Goal: Information Seeking & Learning: Learn about a topic

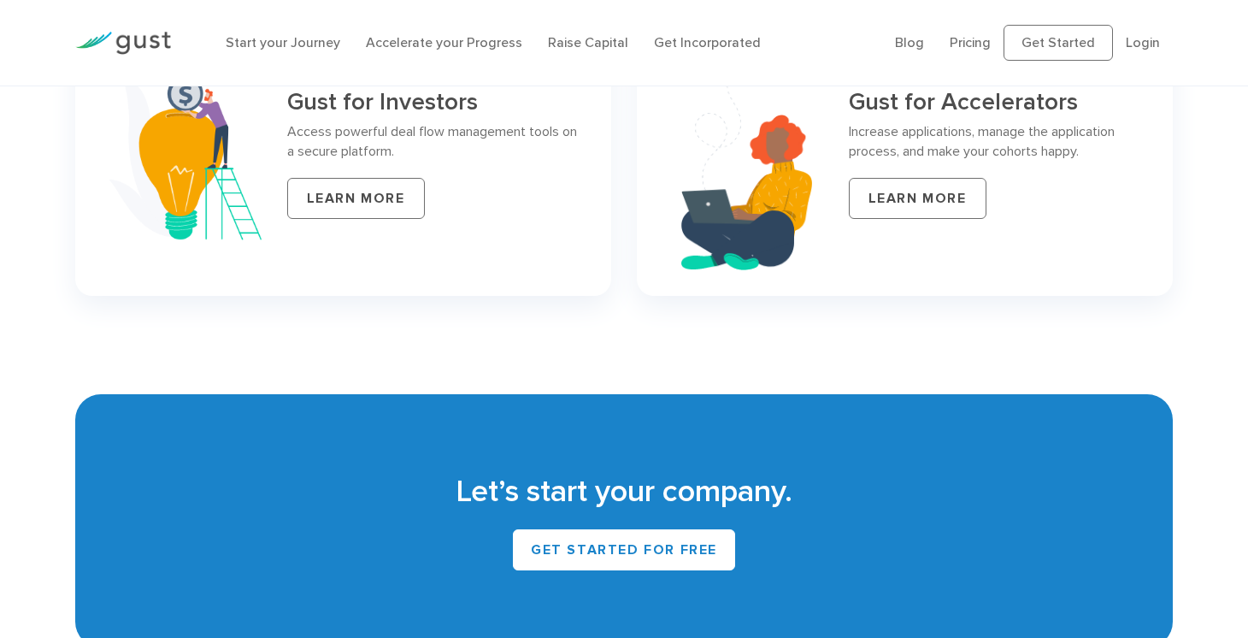
scroll to position [7432, 0]
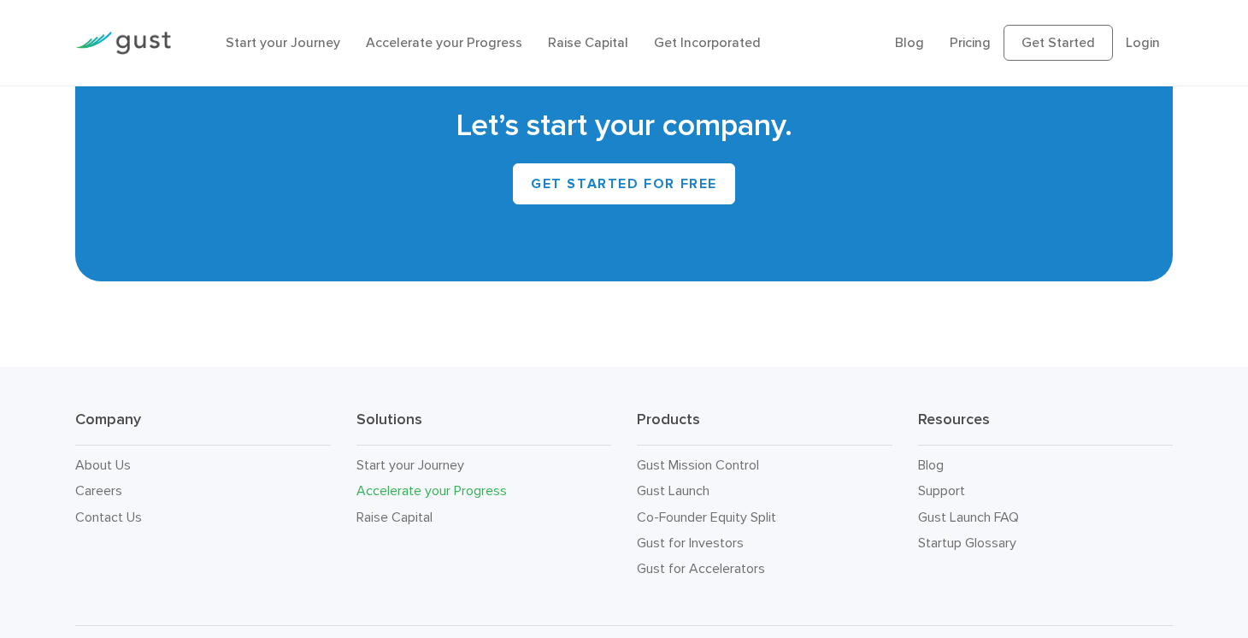
click at [401, 482] on link "Accelerate your Progress" at bounding box center [432, 490] width 150 height 16
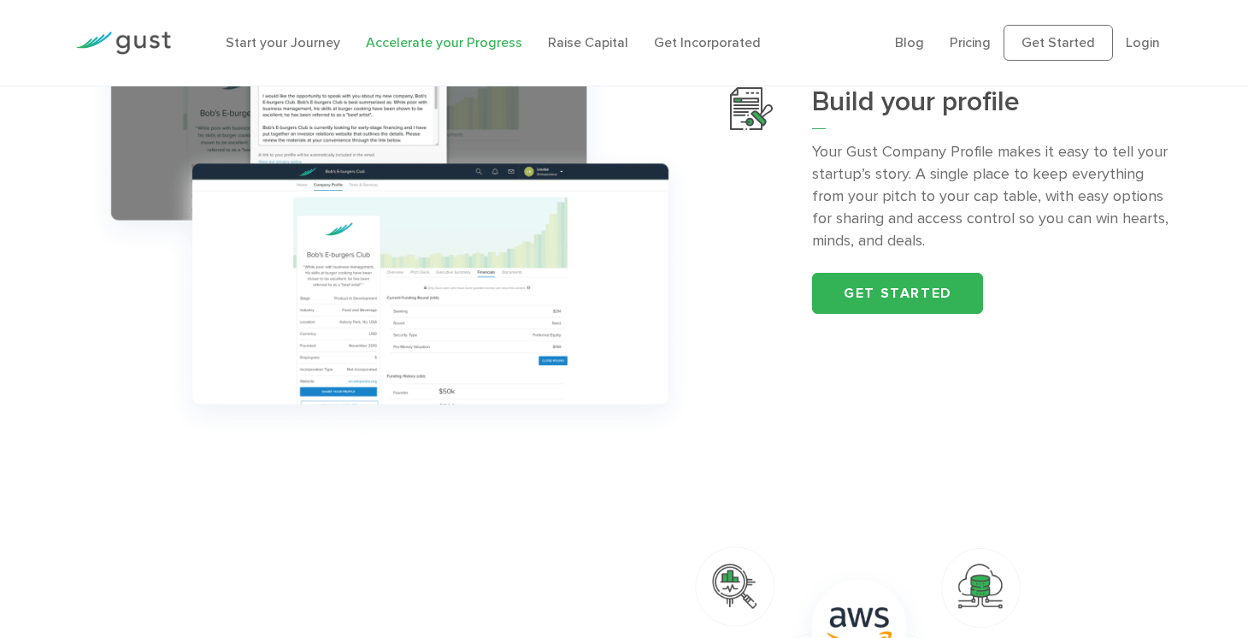
scroll to position [530, 0]
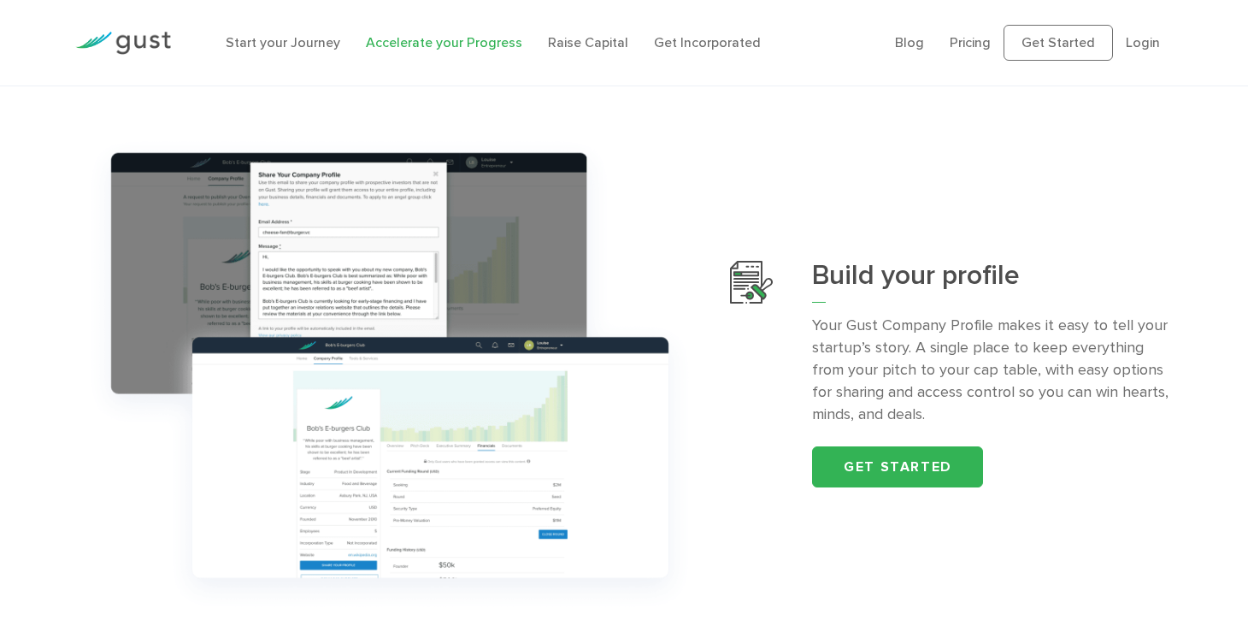
click at [820, 381] on p "Your Gust Company Profile makes it easy to tell your startup’s story. A single …" at bounding box center [992, 370] width 361 height 111
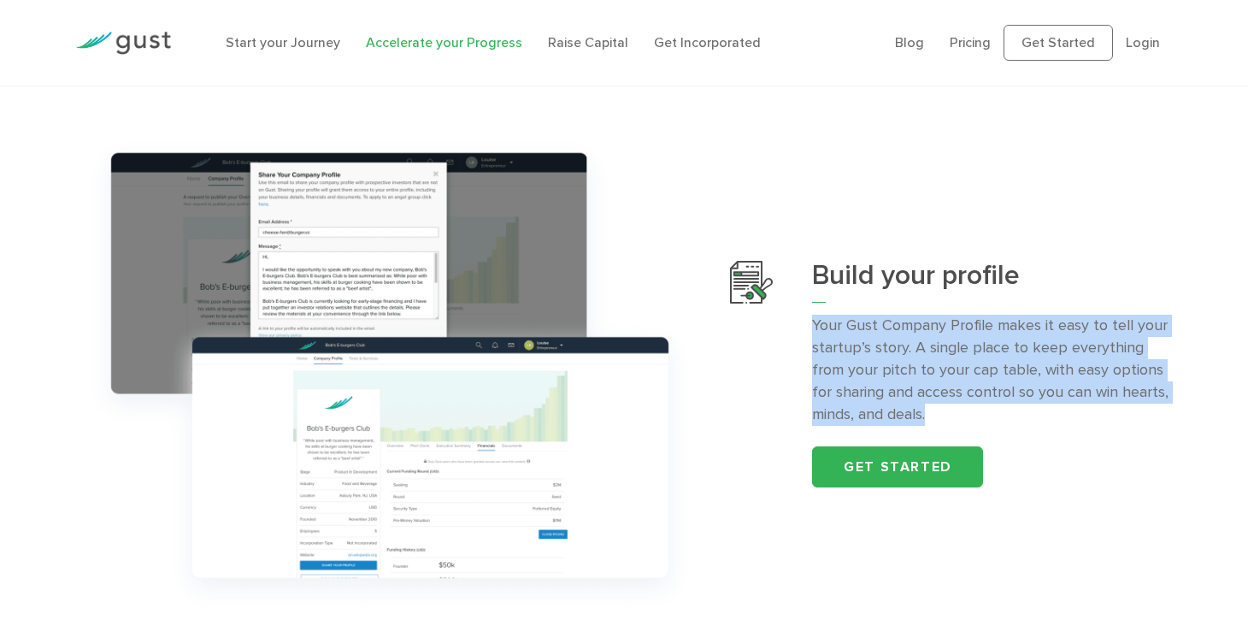
click at [820, 381] on p "Your Gust Company Profile makes it easy to tell your startup’s story. A single …" at bounding box center [992, 370] width 361 height 111
click at [794, 323] on div "Build your profile Your Gust Company Profile makes it easy to tell your startup…" at bounding box center [951, 374] width 443 height 226
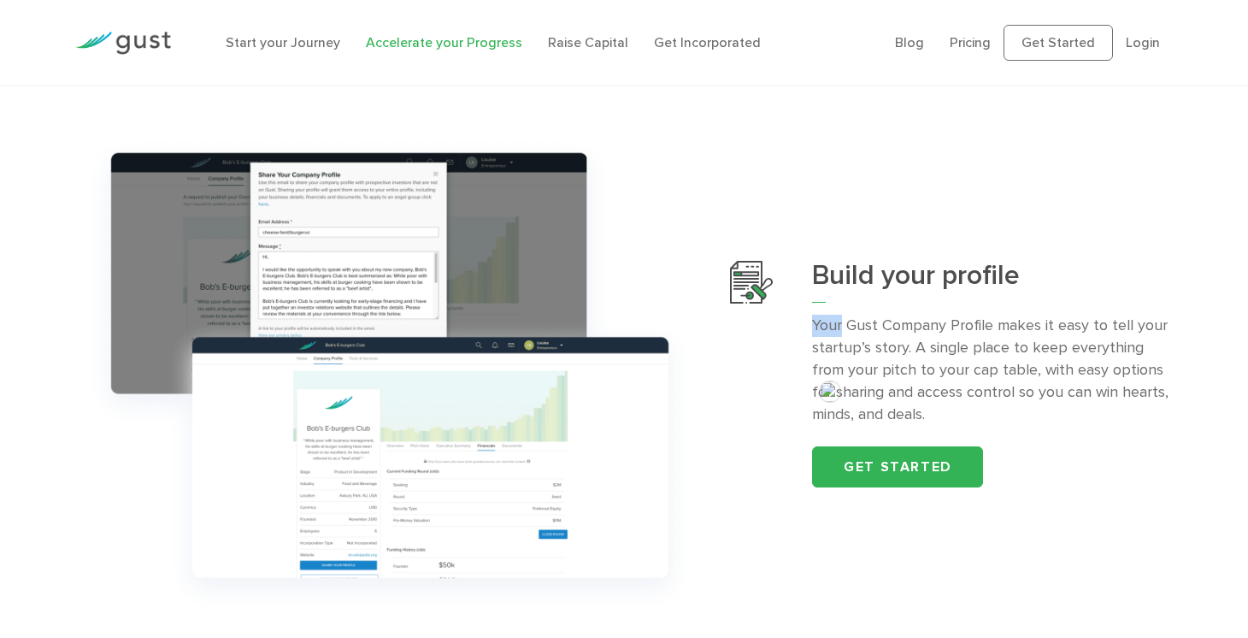
click at [794, 323] on div "Build your profile Your Gust Company Profile makes it easy to tell your startup…" at bounding box center [951, 374] width 443 height 226
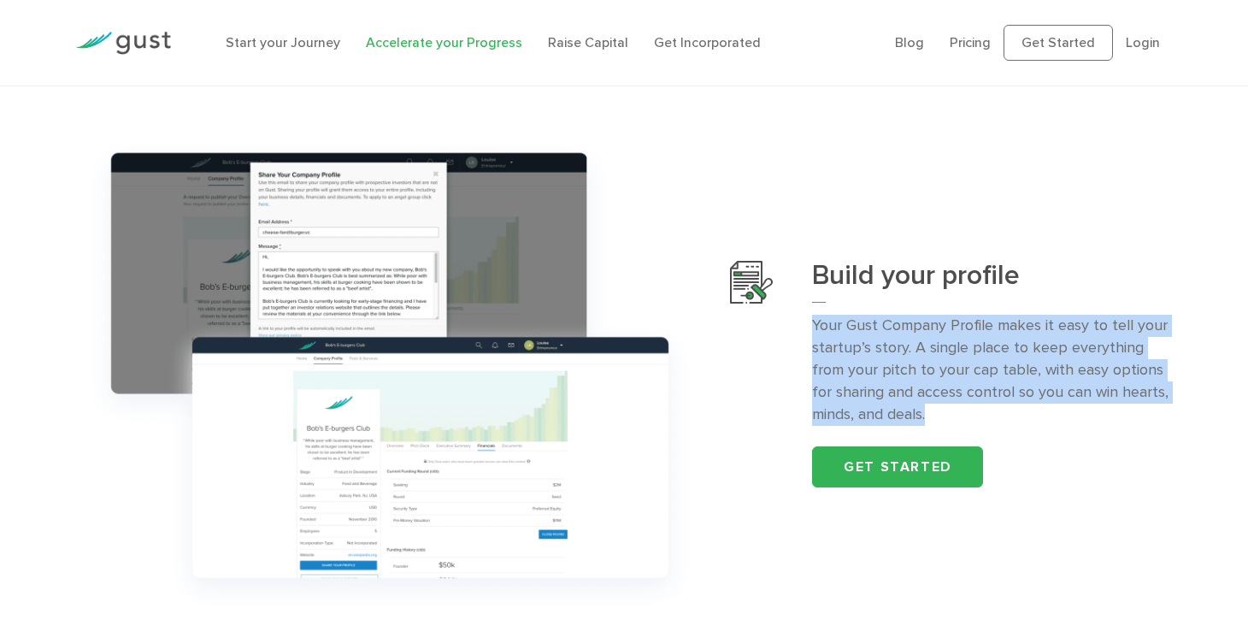
click at [794, 323] on div "Build your profile Your Gust Company Profile makes it easy to tell your startup…" at bounding box center [951, 374] width 443 height 226
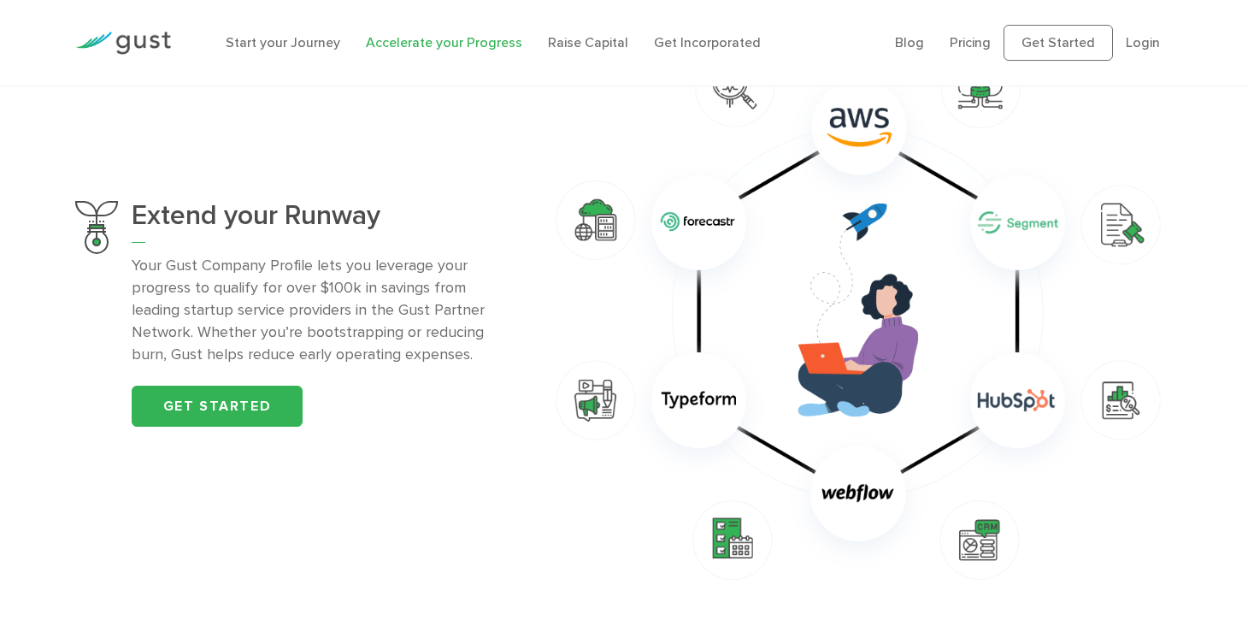
scroll to position [1256, 0]
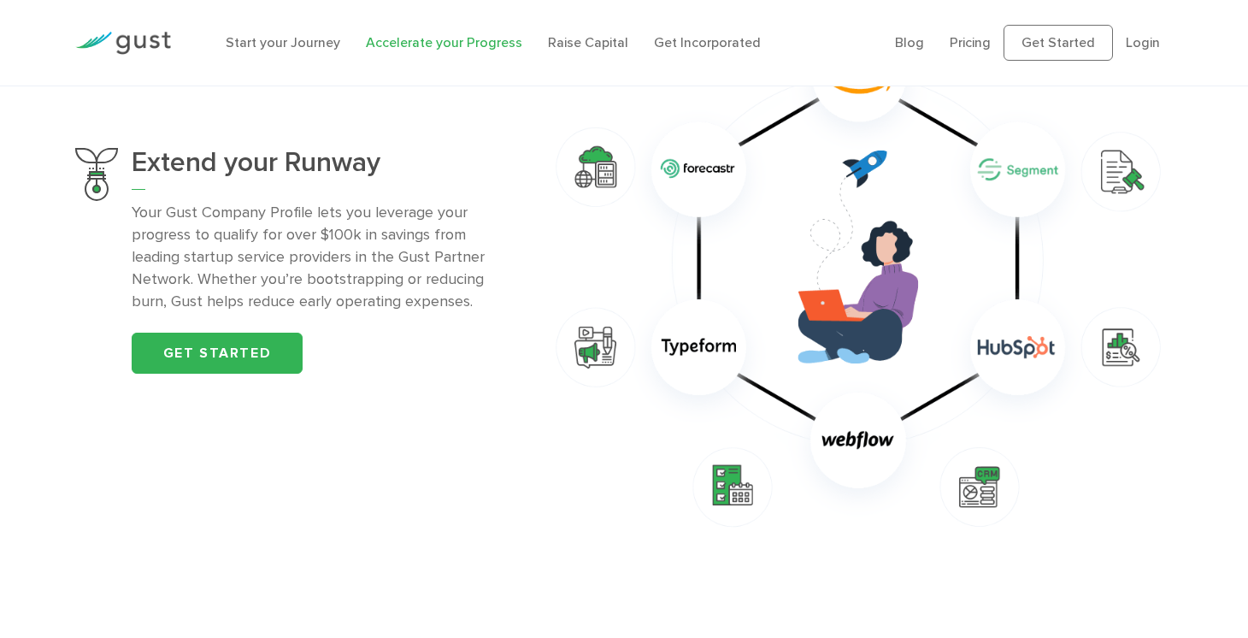
click at [463, 232] on p "Your Gust Company Profile lets you leverage your progress to qualify for over $…" at bounding box center [325, 257] width 386 height 111
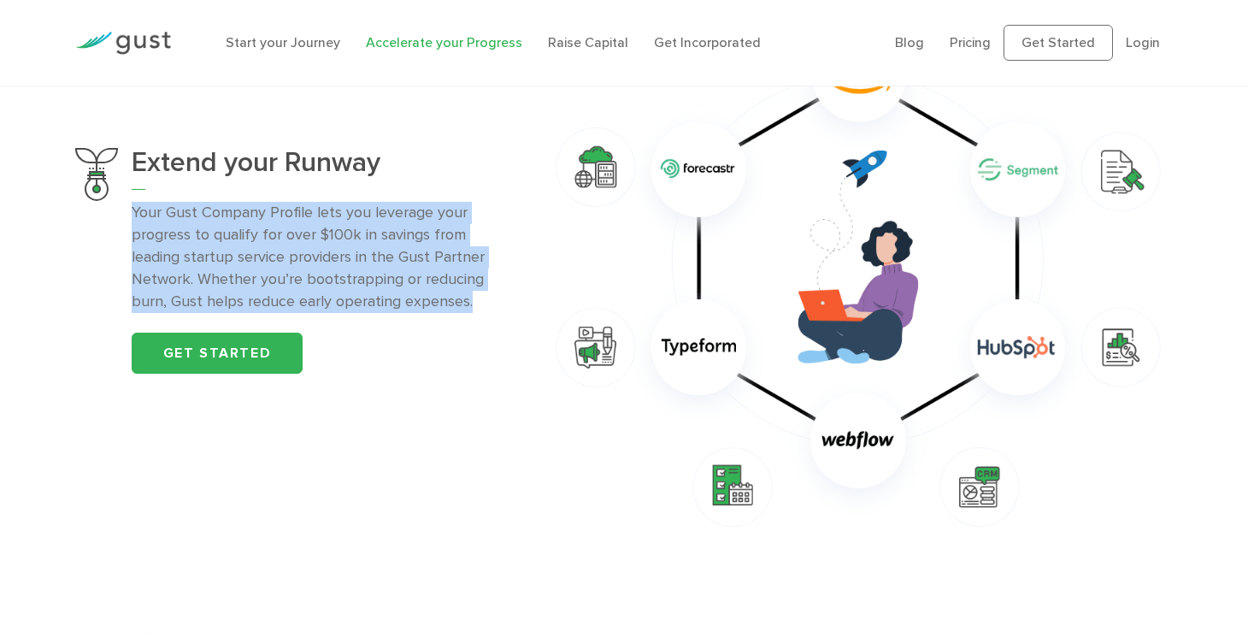
click at [463, 232] on p "Your Gust Company Profile lets you leverage your progress to qualify for over $…" at bounding box center [325, 257] width 386 height 111
click at [368, 237] on p "Your Gust Company Profile lets you leverage your progress to qualify for over $…" at bounding box center [325, 257] width 386 height 111
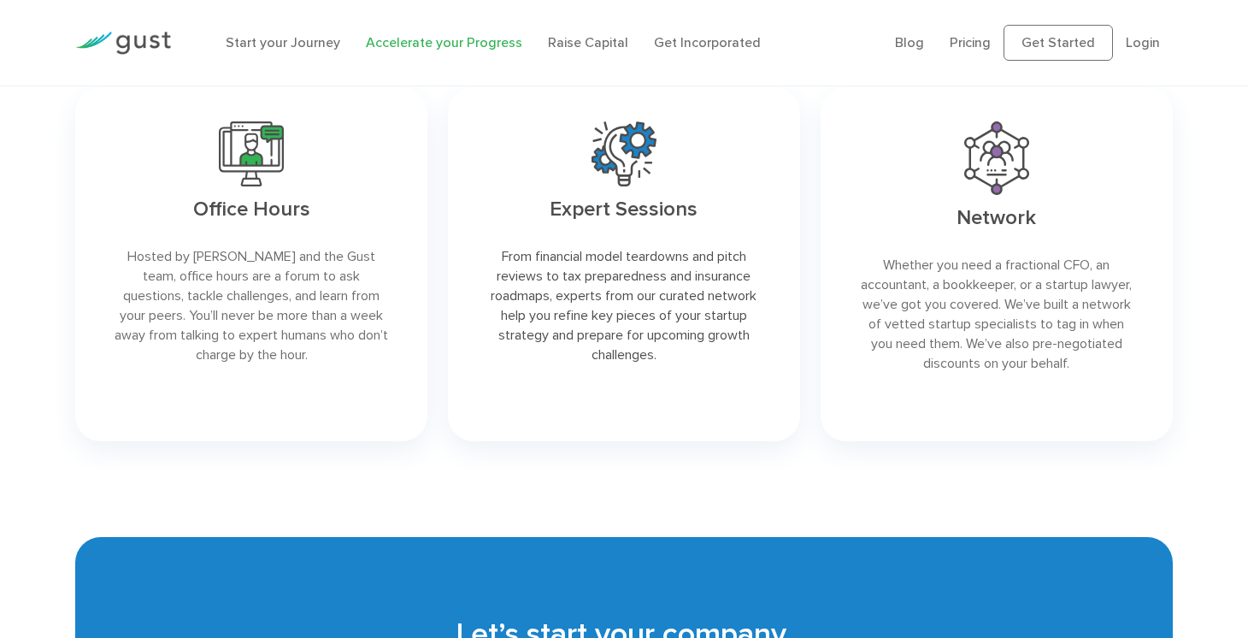
scroll to position [2625, 0]
